Goal: Check status: Check status

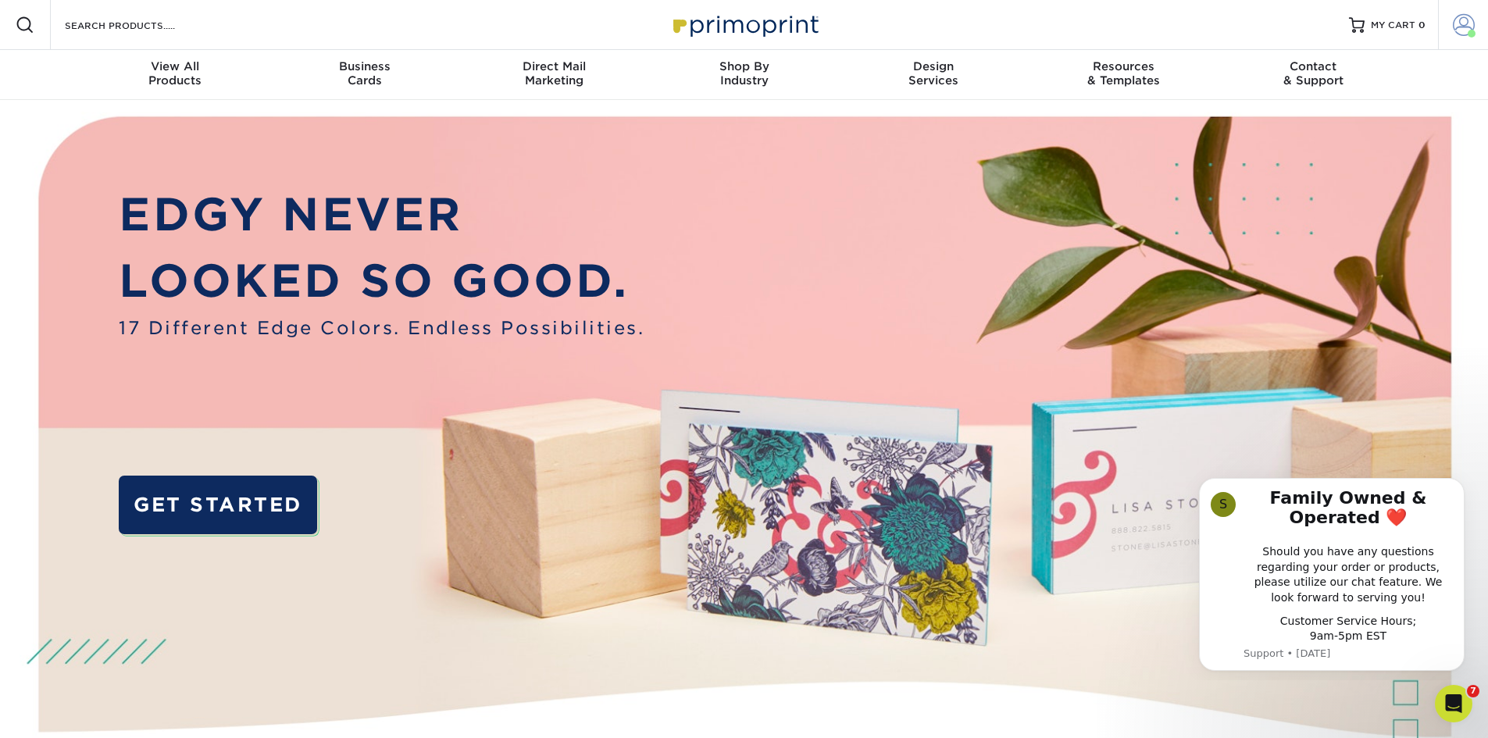
click at [1459, 27] on span at bounding box center [1464, 25] width 22 height 22
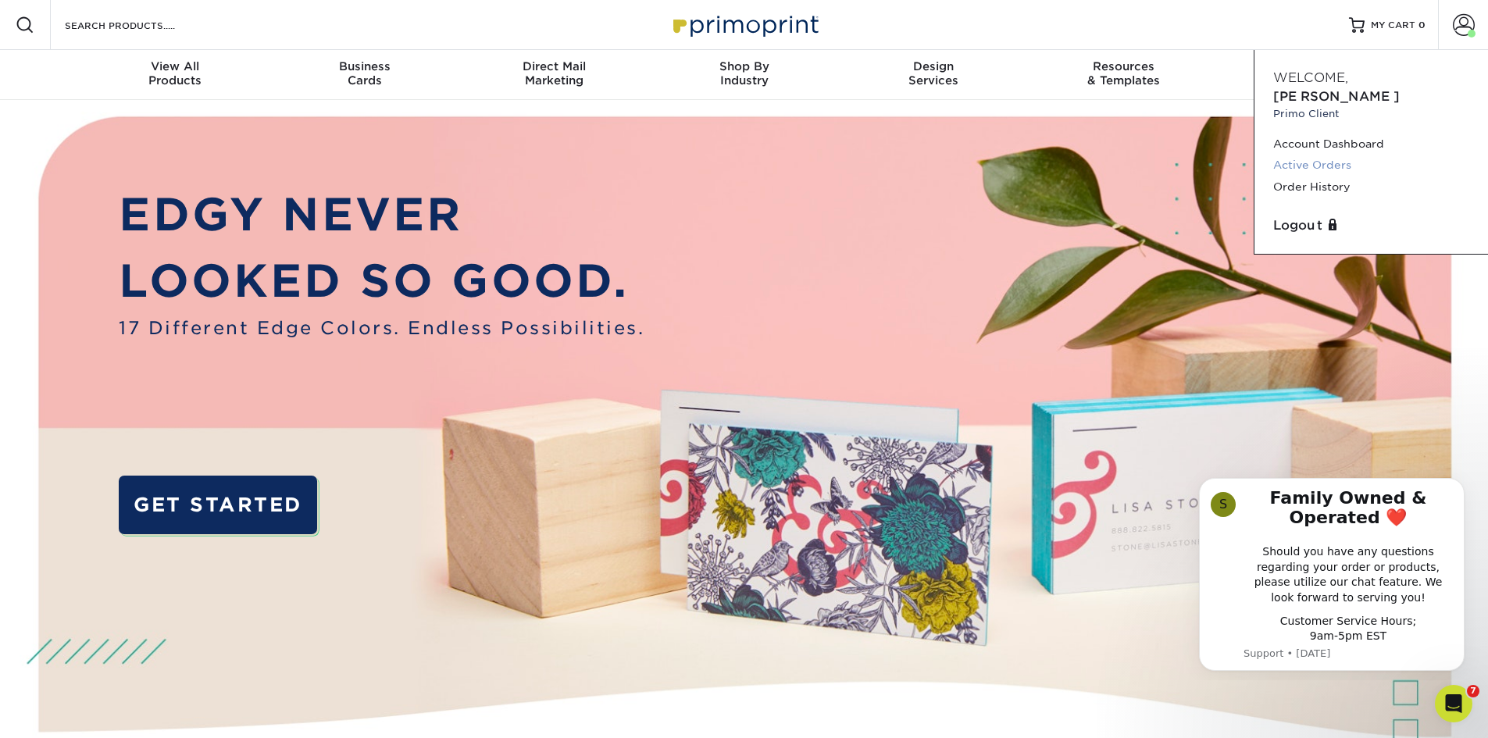
click at [1329, 155] on link "Active Orders" at bounding box center [1371, 165] width 196 height 21
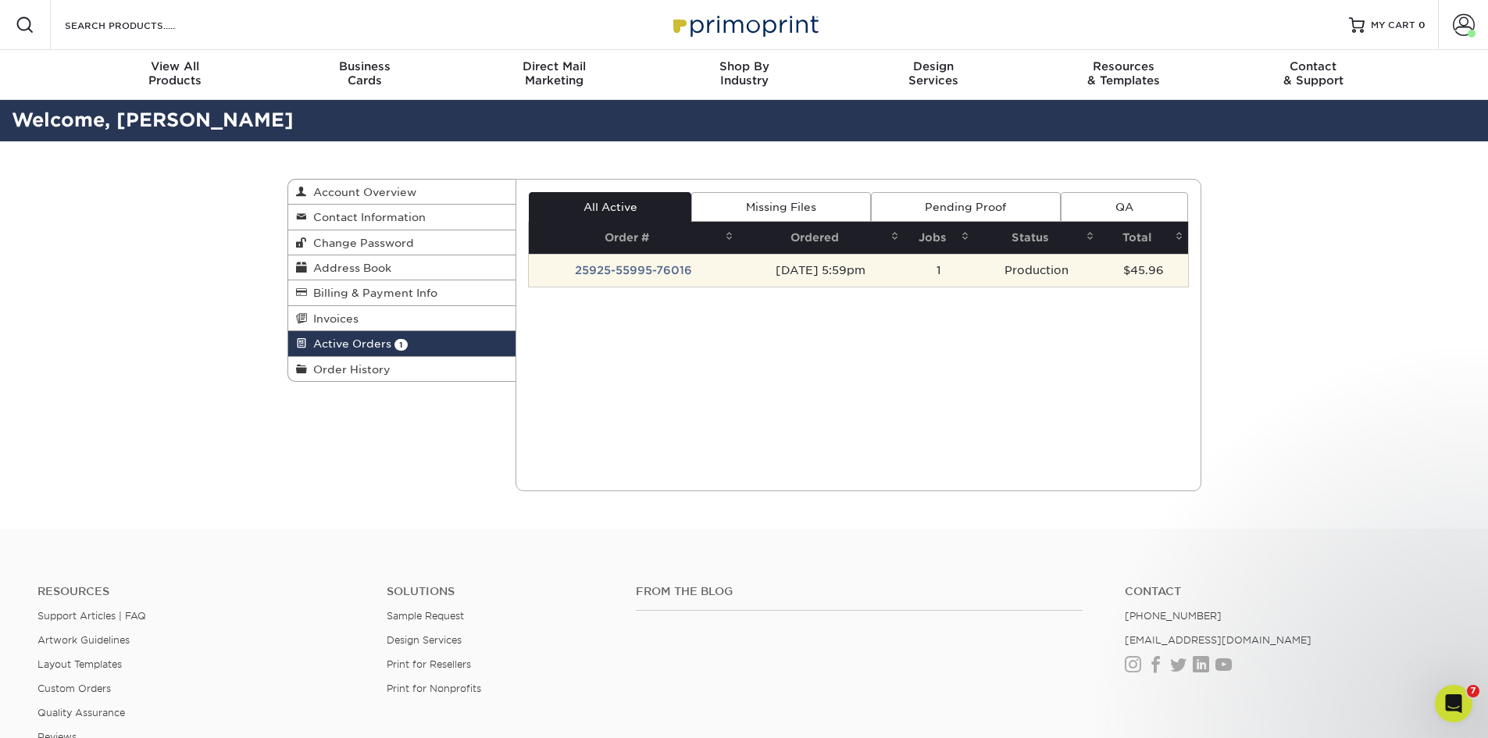
click at [672, 273] on td "25925-55995-76016" at bounding box center [633, 270] width 209 height 33
